Goal: Task Accomplishment & Management: Manage account settings

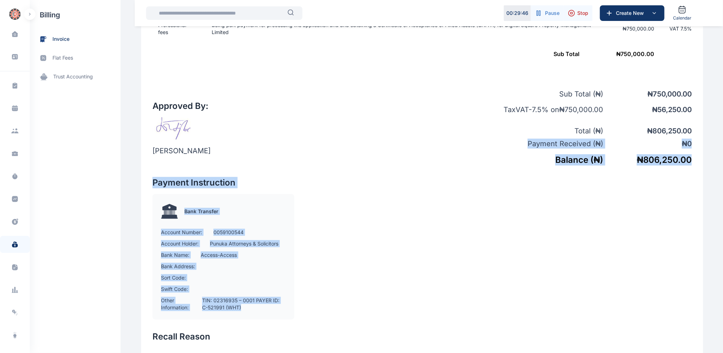
drag, startPoint x: 722, startPoint y: 175, endPoint x: 726, endPoint y: 126, distance: 49.4
click at [723, 126] on html "00 : 29 : 46 Pause Stop Create New Calendar Dashboard dashboard Conflict-Check …" at bounding box center [361, 41] width 723 height 730
click at [575, 292] on div at bounding box center [557, 243] width 270 height 154
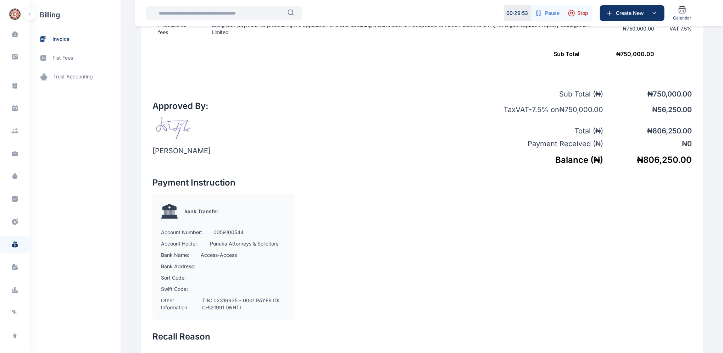
drag, startPoint x: 691, startPoint y: 2, endPoint x: 373, endPoint y: 285, distance: 425.2
click at [373, 285] on div "Payment Instruction Bank Transfer Account Number: 0059100544 Account Holder: Pu…" at bounding box center [287, 248] width 270 height 143
click at [12, 244] on icon at bounding box center [15, 246] width 6 height 4
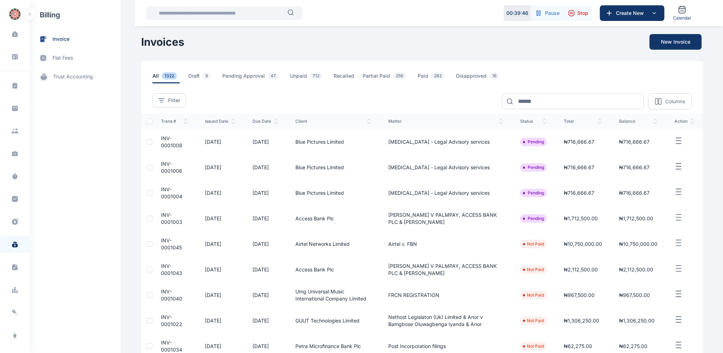
click at [161, 268] on span "INV-0001043" at bounding box center [171, 269] width 21 height 13
click at [161, 267] on span "INV-0001043" at bounding box center [171, 269] width 21 height 13
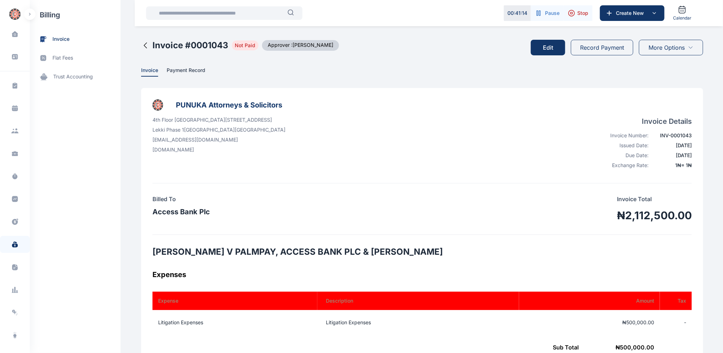
click at [549, 50] on button "Edit" at bounding box center [548, 48] width 34 height 16
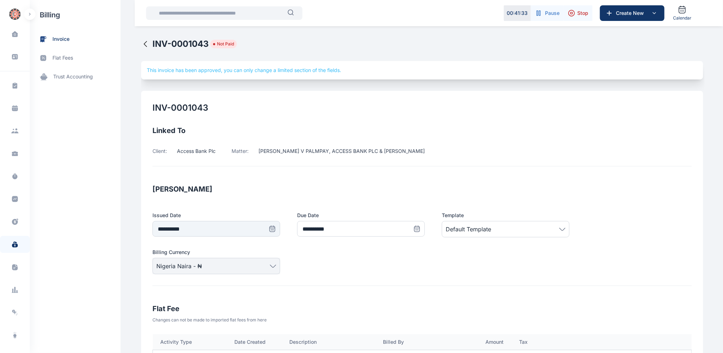
click at [141, 43] on icon at bounding box center [145, 44] width 9 height 9
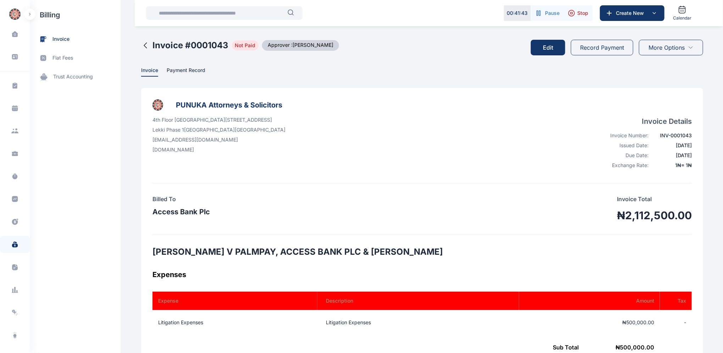
click at [141, 45] on icon at bounding box center [145, 45] width 9 height 9
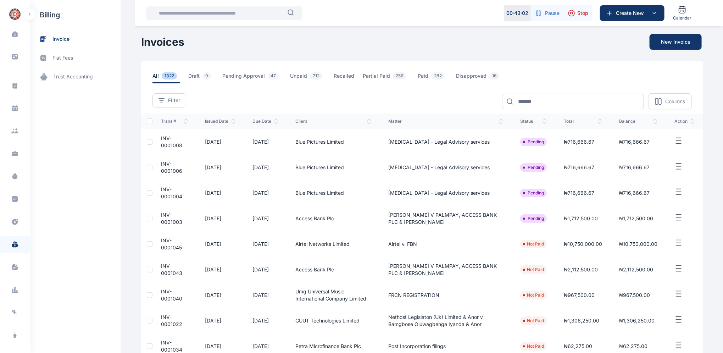
click at [163, 241] on span "INV-0001045" at bounding box center [171, 243] width 21 height 13
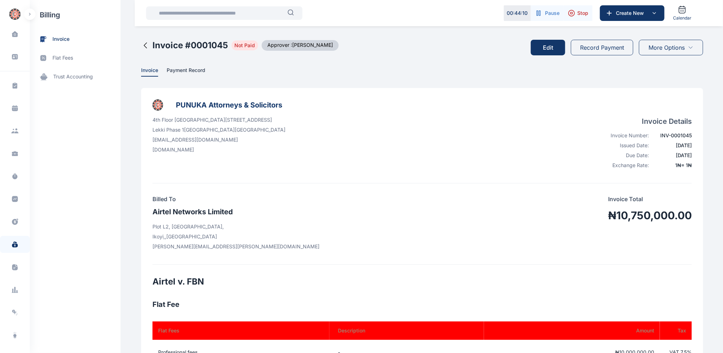
click at [551, 46] on button "Edit" at bounding box center [548, 48] width 34 height 16
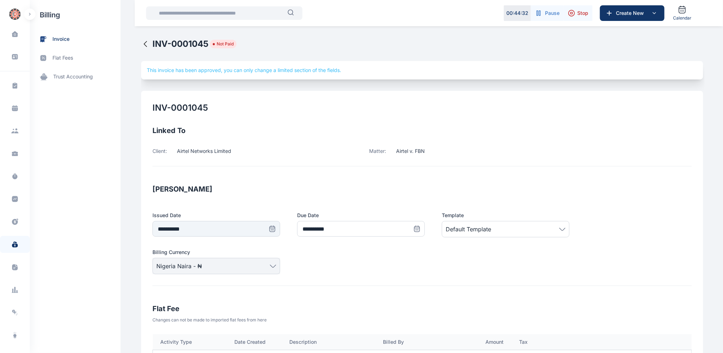
click at [141, 42] on icon at bounding box center [145, 44] width 9 height 9
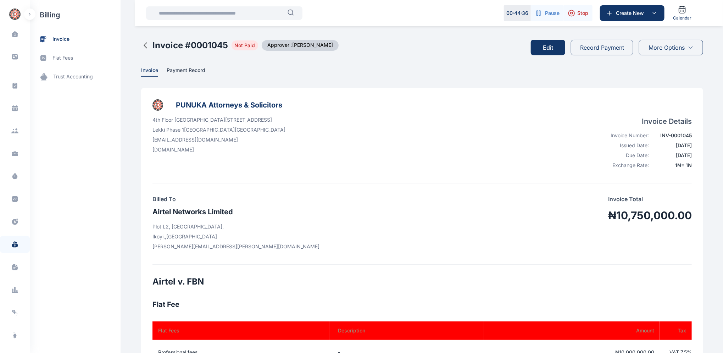
click at [142, 45] on icon at bounding box center [145, 45] width 9 height 9
